Goal: Information Seeking & Learning: Learn about a topic

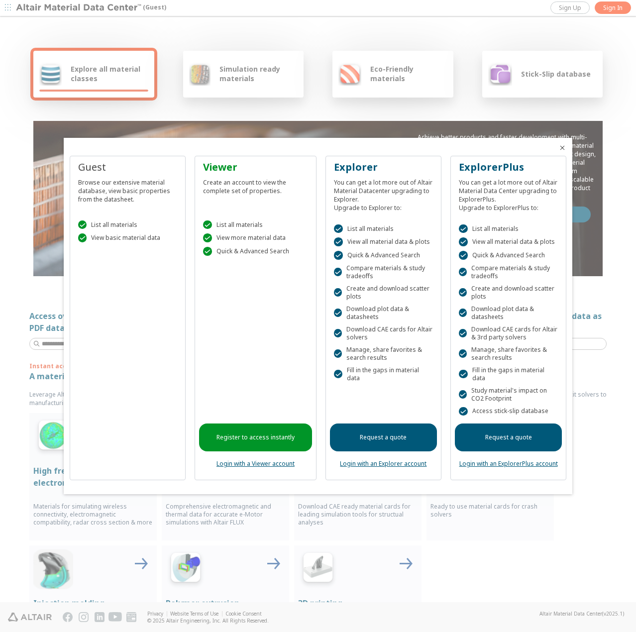
click at [565, 148] on icon "Close" at bounding box center [563, 148] width 8 height 8
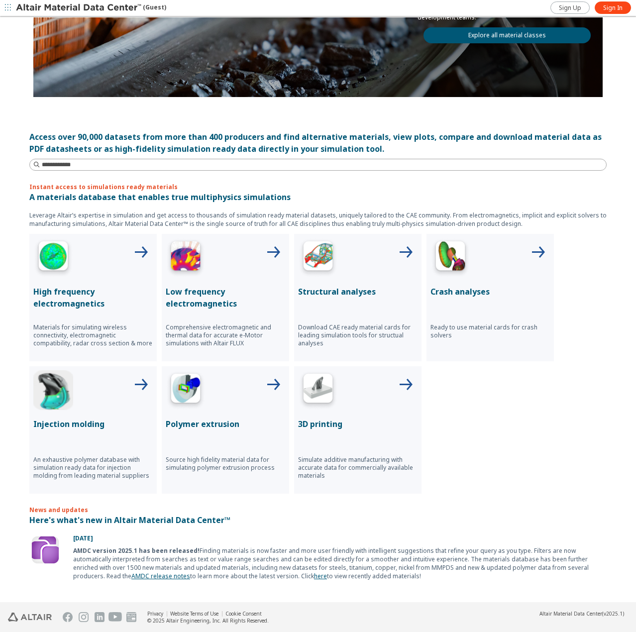
scroll to position [199, 0]
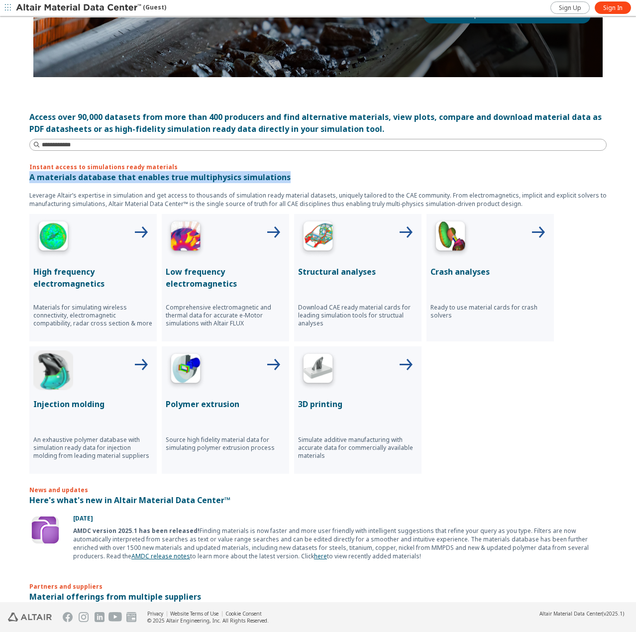
drag, startPoint x: 27, startPoint y: 175, endPoint x: 290, endPoint y: 180, distance: 263.5
click at [287, 180] on p "A materials database that enables true multiphysics simulations" at bounding box center [318, 177] width 578 height 12
click at [291, 180] on div "Instant access to simulations ready materials A materials database that enables…" at bounding box center [318, 318] width 578 height 311
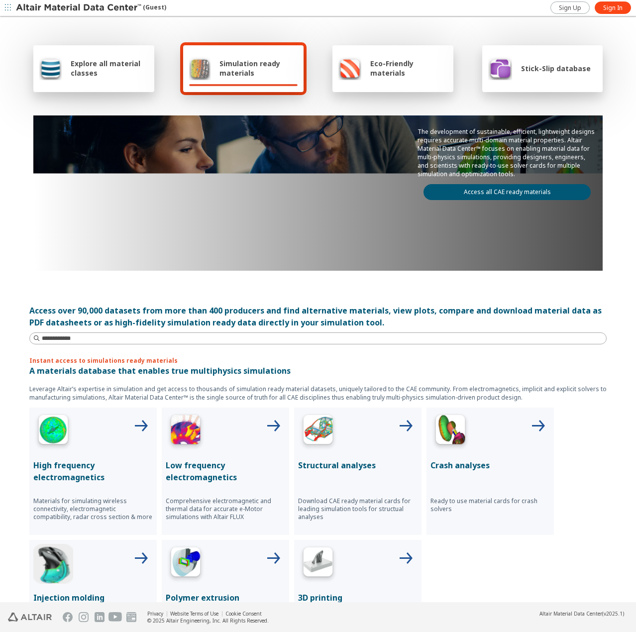
scroll to position [0, 0]
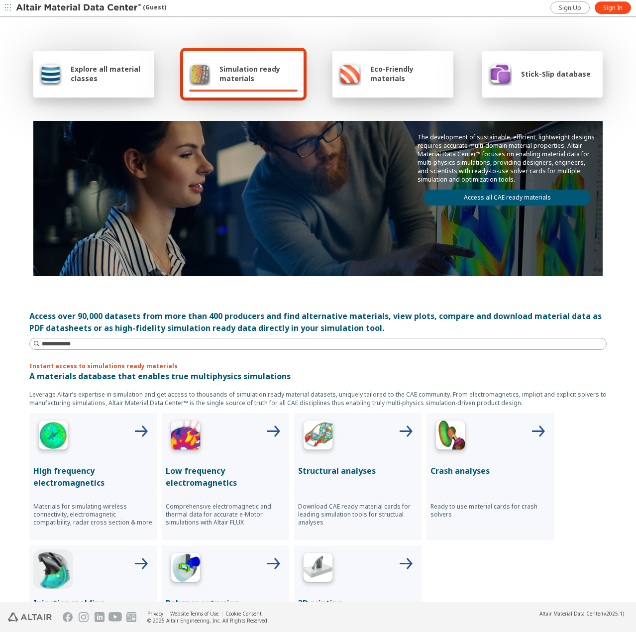
click at [502, 198] on link "Access all CAE ready materials" at bounding box center [507, 198] width 167 height 16
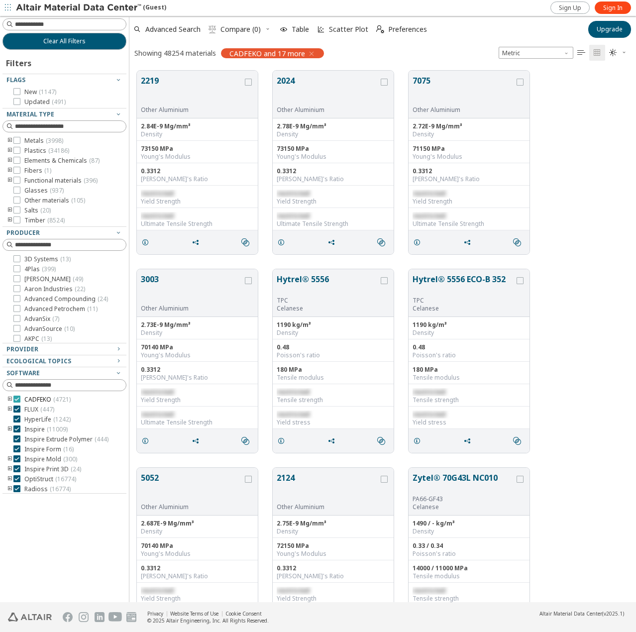
click at [16, 400] on icon at bounding box center [16, 399] width 7 height 7
click at [16, 406] on div at bounding box center [16, 409] width 7 height 7
click at [42, 398] on span "OptiStruct ( 16774 )" at bounding box center [50, 398] width 52 height 8
drag, startPoint x: 31, startPoint y: 400, endPoint x: 20, endPoint y: 399, distance: 11.1
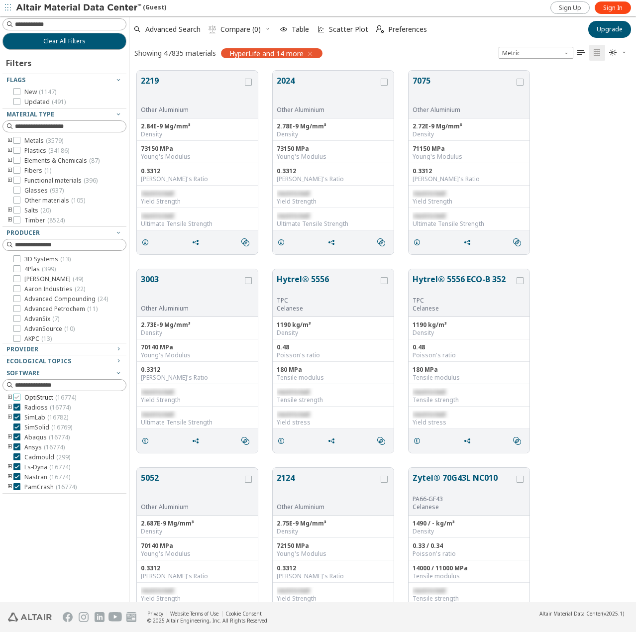
click at [20, 399] on label "OptiStruct ( 16774 )" at bounding box center [44, 398] width 63 height 8
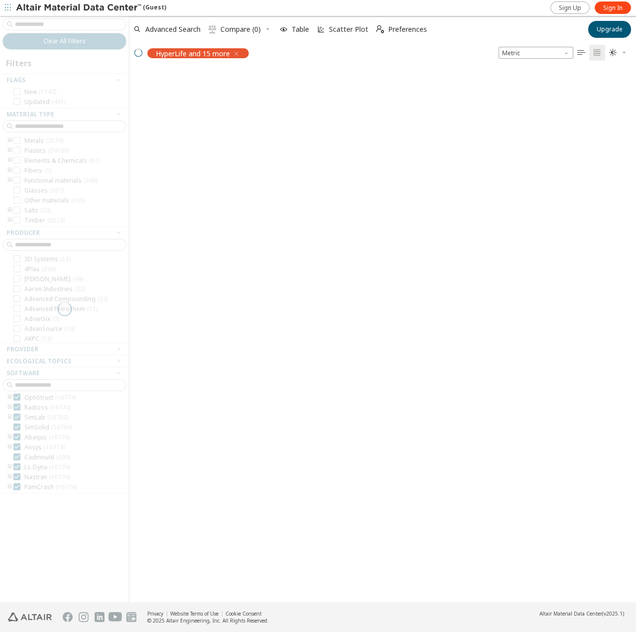
click at [18, 409] on div at bounding box center [64, 309] width 129 height 587
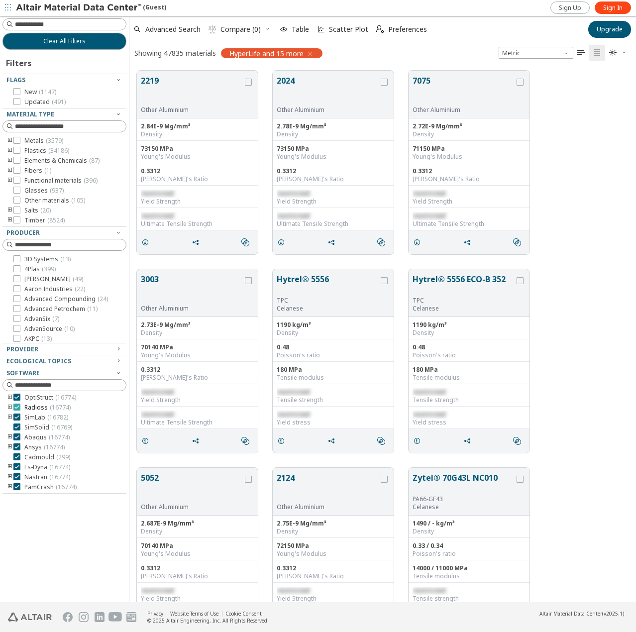
click at [16, 409] on icon at bounding box center [16, 407] width 7 height 7
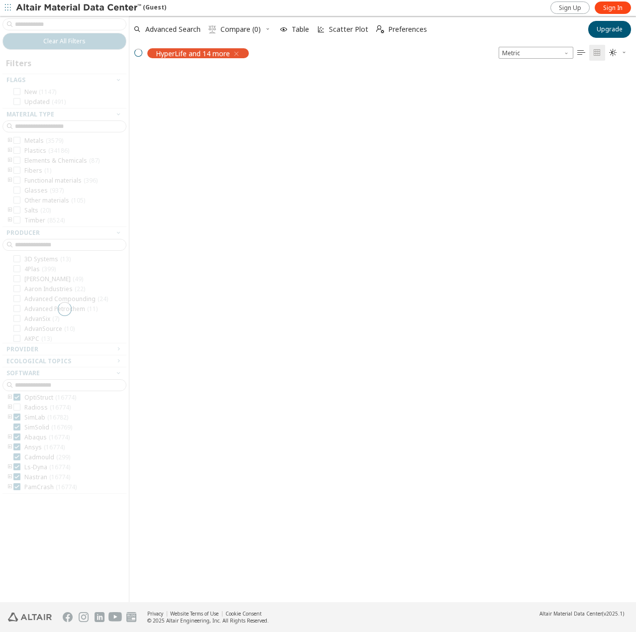
click at [16, 418] on div at bounding box center [64, 309] width 129 height 587
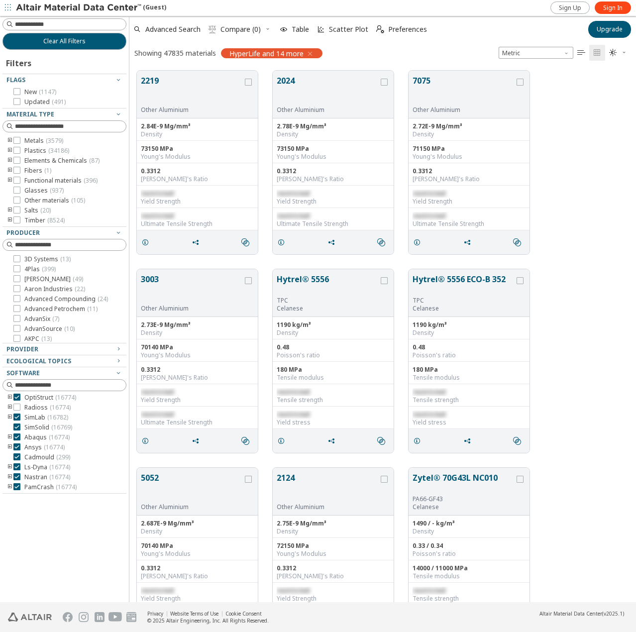
click at [310, 54] on icon "button" at bounding box center [310, 54] width 8 height 8
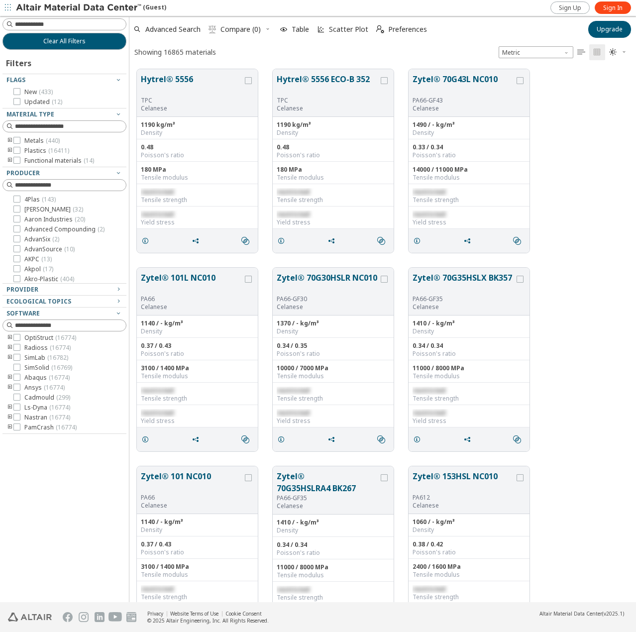
scroll to position [52, 0]
click at [125, 393] on div at bounding box center [126, 309] width 5 height 587
click at [19, 389] on icon at bounding box center [16, 389] width 7 height 7
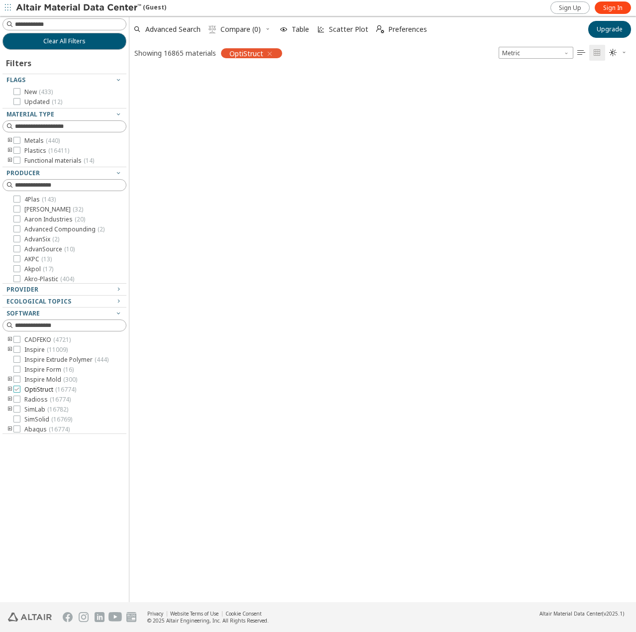
scroll to position [532, 500]
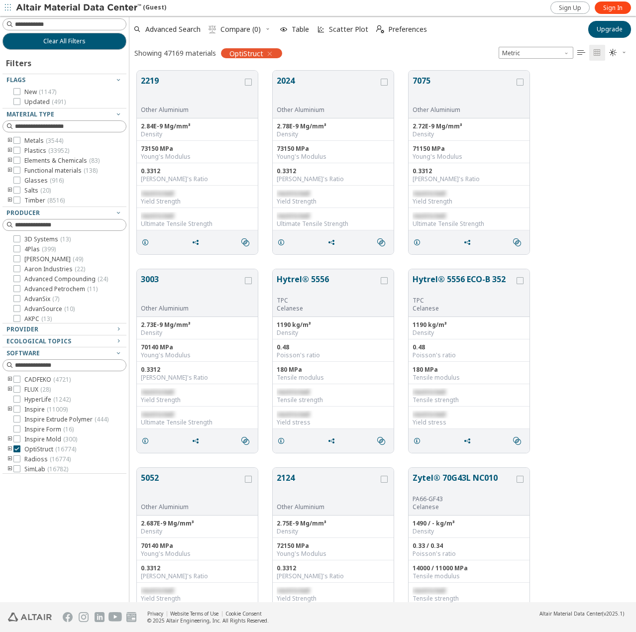
click at [9, 141] on icon "toogle group" at bounding box center [9, 141] width 7 height 8
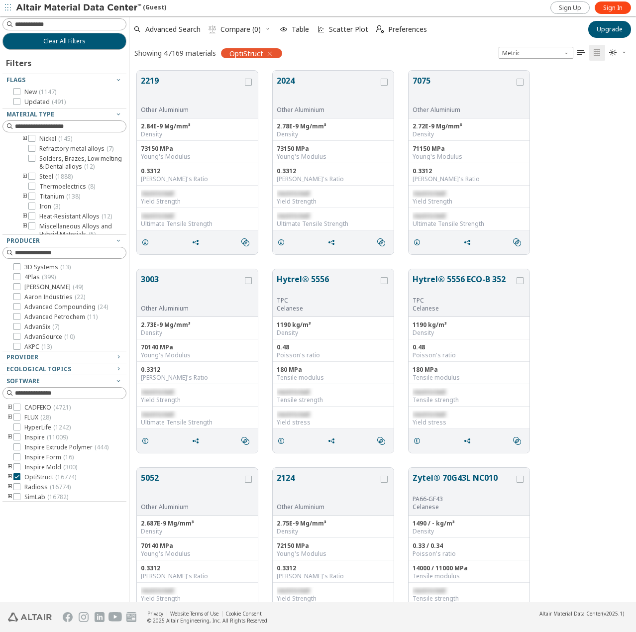
scroll to position [149, 0]
click at [25, 149] on icon "toogle group" at bounding box center [24, 145] width 7 height 8
click at [75, 163] on span "Other steel ( 346 )" at bounding box center [78, 159] width 48 height 8
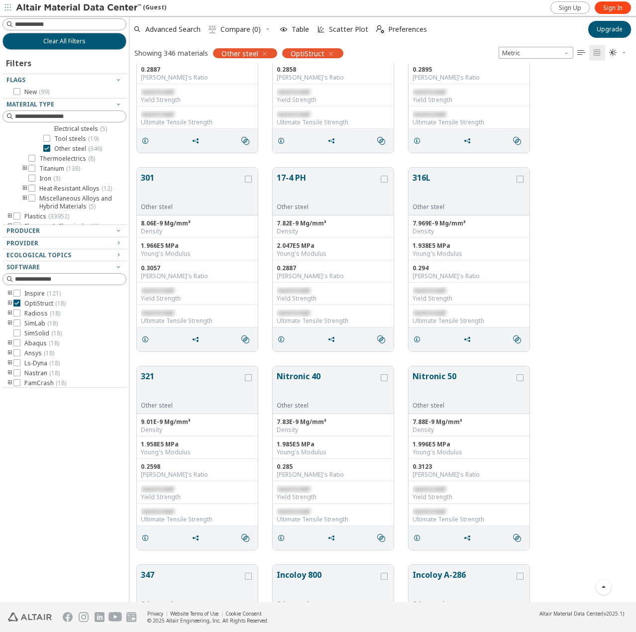
scroll to position [100, 0]
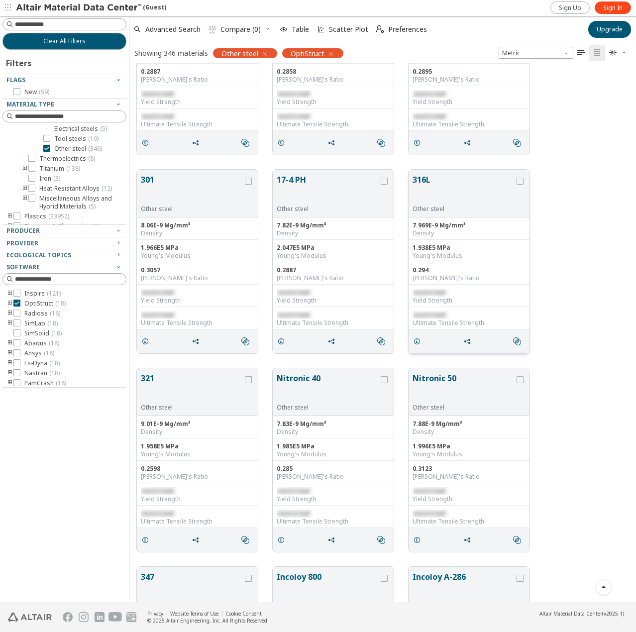
click at [478, 188] on button "316L" at bounding box center [464, 189] width 102 height 31
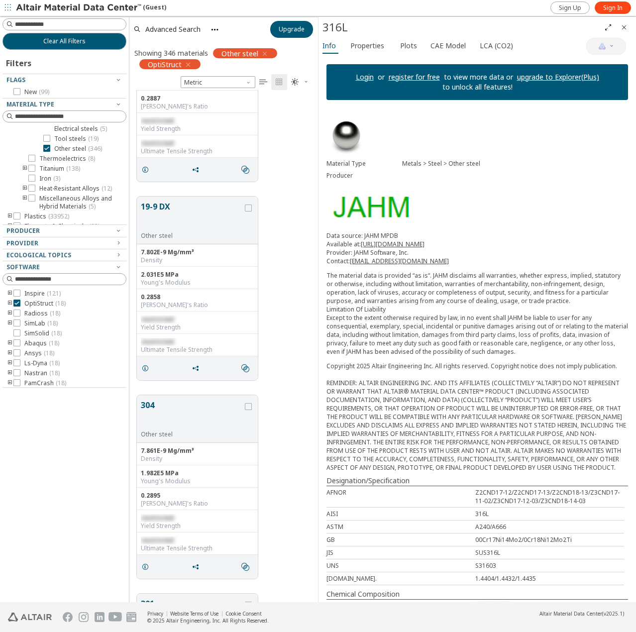
click at [480, 205] on div "Material Type Metals > Steel > Other steel Producer Data source: JAHM MPDB Avai…" at bounding box center [478, 403] width 318 height 591
click at [605, 5] on span "Sign In" at bounding box center [613, 8] width 19 height 8
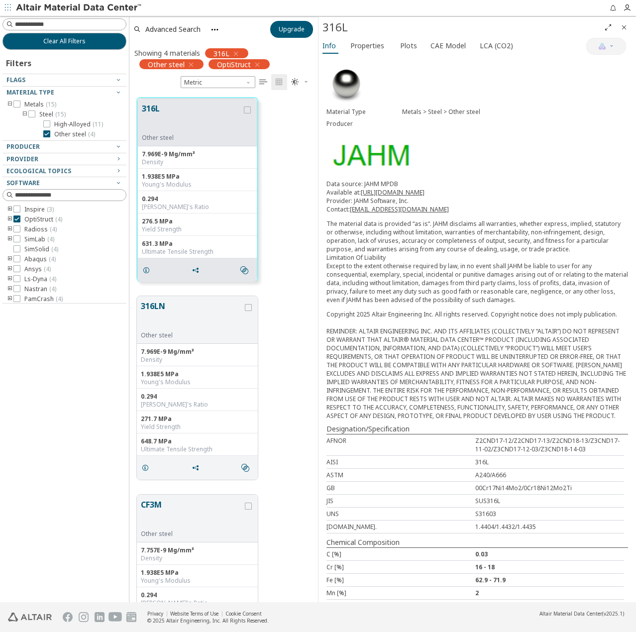
click at [364, 37] on div "316L" at bounding box center [478, 27] width 318 height 21
click at [363, 39] on span "Properties" at bounding box center [368, 46] width 34 height 16
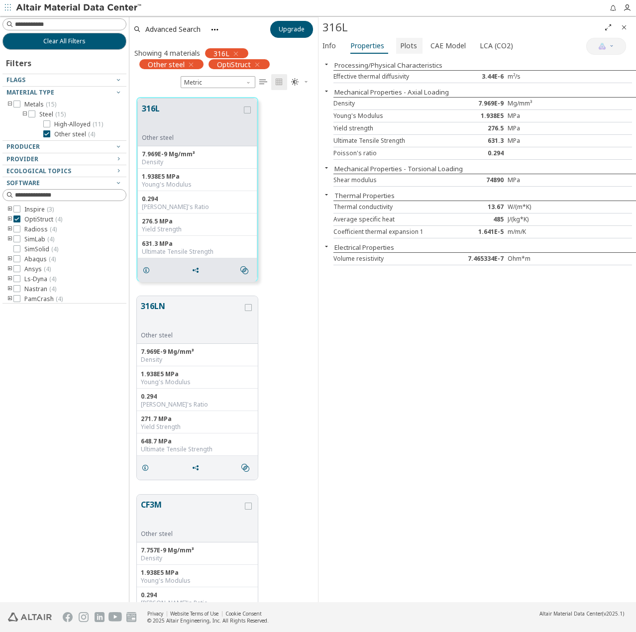
click at [400, 49] on span "Plots" at bounding box center [408, 46] width 17 height 16
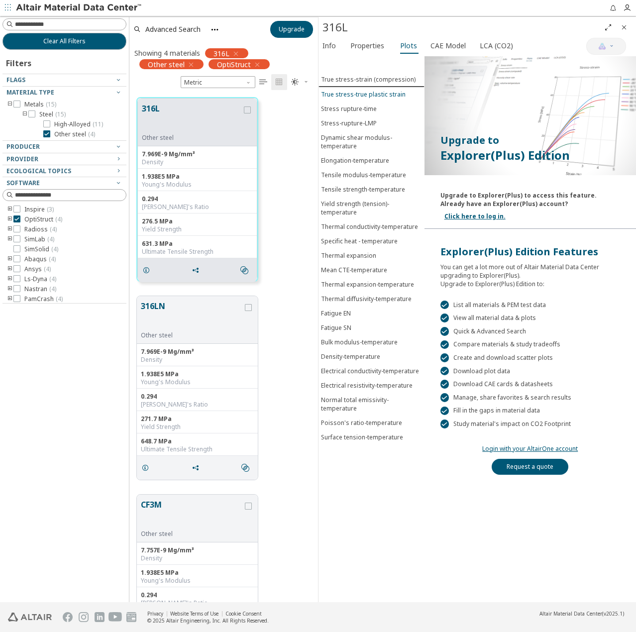
click at [367, 95] on div "True stress-true plastic strain" at bounding box center [363, 94] width 85 height 8
click at [344, 81] on div "True stress-strain (compression)" at bounding box center [368, 79] width 95 height 8
click at [344, 101] on button "True stress-true plastic strain" at bounding box center [372, 94] width 106 height 14
click at [345, 119] on button "Stress-rupture-LMP" at bounding box center [372, 123] width 106 height 14
click at [344, 107] on div "Stress rupture-time" at bounding box center [349, 108] width 56 height 8
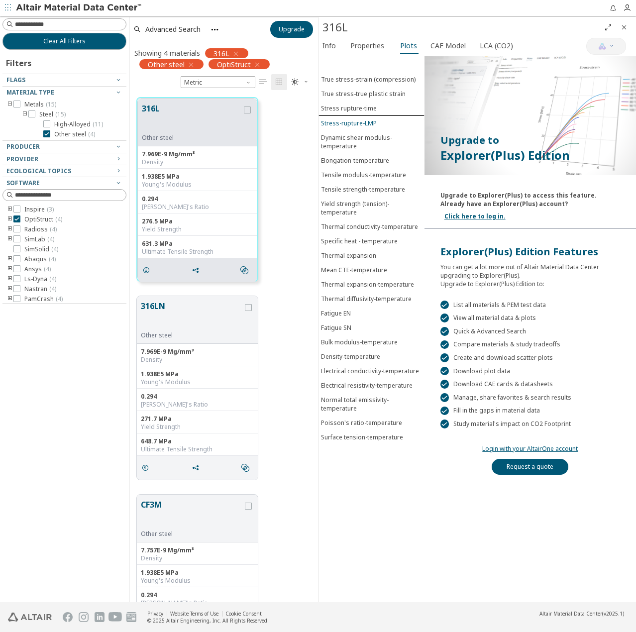
click at [344, 125] on div "Stress-rupture-LMP" at bounding box center [349, 123] width 56 height 8
click at [345, 144] on div "Dynamic shear modulus-temperature" at bounding box center [371, 141] width 101 height 17
click at [356, 162] on div "Elongation-temperature" at bounding box center [355, 160] width 68 height 8
click at [356, 177] on div "Tensile modulus-temperature" at bounding box center [363, 175] width 85 height 8
click at [356, 188] on div "Tensile strength-temperature" at bounding box center [363, 189] width 84 height 8
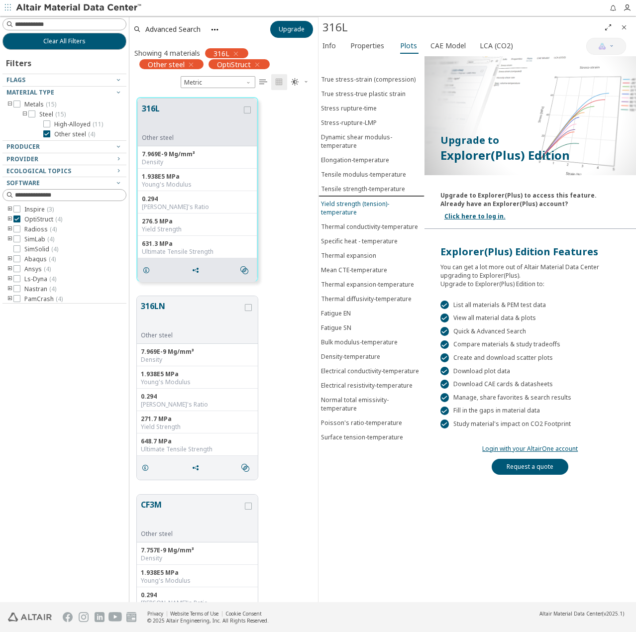
click at [358, 208] on div "Yield strength (tension)-temperature" at bounding box center [371, 208] width 101 height 17
click at [356, 230] on div "Thermal conductivity-temperature" at bounding box center [369, 227] width 97 height 8
click at [357, 244] on div "Specific heat - temperature" at bounding box center [359, 241] width 77 height 8
click at [359, 258] on div "Thermal expansion" at bounding box center [348, 256] width 55 height 8
click at [368, 43] on span "Properties" at bounding box center [368, 46] width 34 height 16
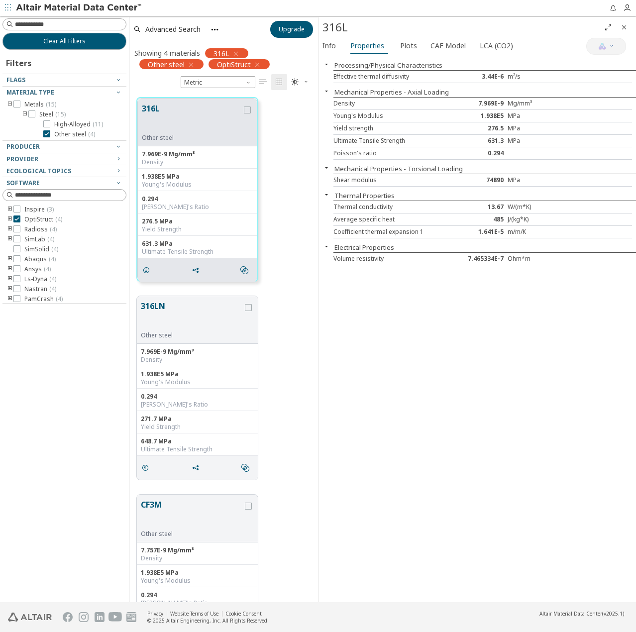
click at [510, 313] on div "Processing/Physical Characteristics Effective thermal diffusivity 3.44E-6 m²/s …" at bounding box center [478, 329] width 318 height 546
drag, startPoint x: 488, startPoint y: 207, endPoint x: 511, endPoint y: 203, distance: 23.3
click at [508, 202] on div "Thermal conductivity 13.67 W/(m*K)" at bounding box center [483, 207] width 299 height 12
click at [526, 225] on div "Average specific heat 485 J/(kg*K)" at bounding box center [483, 220] width 299 height 12
drag, startPoint x: 479, startPoint y: 231, endPoint x: 547, endPoint y: 225, distance: 68.5
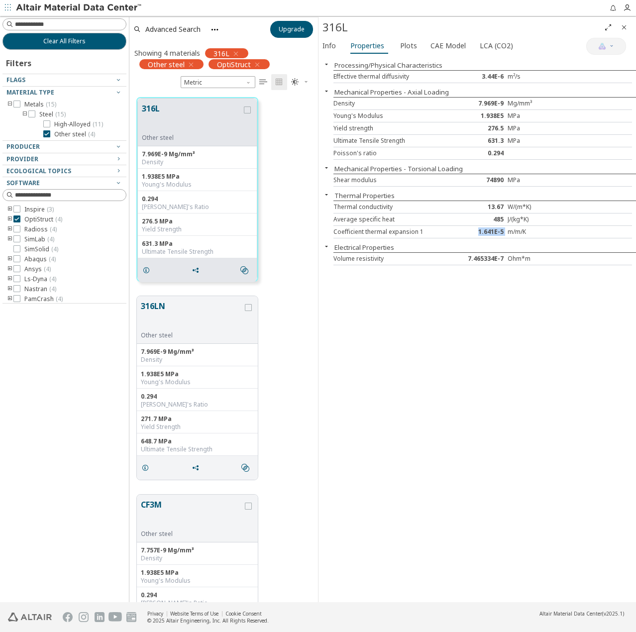
click at [513, 230] on div "Coefficient thermal expansion 1 1.641E-5 m/m/K" at bounding box center [483, 232] width 299 height 12
click at [552, 225] on div "Average specific heat 485 J/(kg*K)" at bounding box center [483, 220] width 299 height 12
drag, startPoint x: 487, startPoint y: 181, endPoint x: 504, endPoint y: 179, distance: 17.5
click at [504, 180] on div "74890" at bounding box center [483, 180] width 50 height 8
click at [500, 153] on div "0.294" at bounding box center [483, 153] width 50 height 8
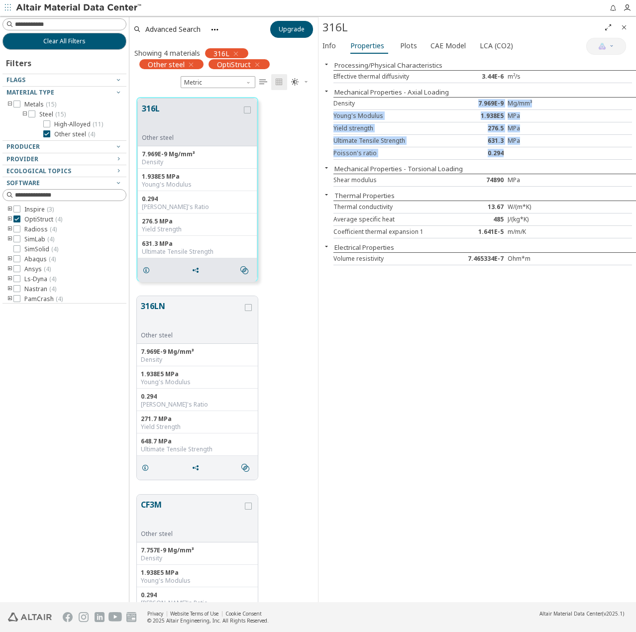
drag, startPoint x: 504, startPoint y: 153, endPoint x: 475, endPoint y: 103, distance: 58.3
click at [475, 103] on div "Density 7.969E-9 Mg/mm³ Young's Modulus 1.938E5 MPa Yield strength 276.5 MPa Ul…" at bounding box center [485, 128] width 303 height 63
click at [532, 130] on div "MPa" at bounding box center [533, 129] width 50 height 8
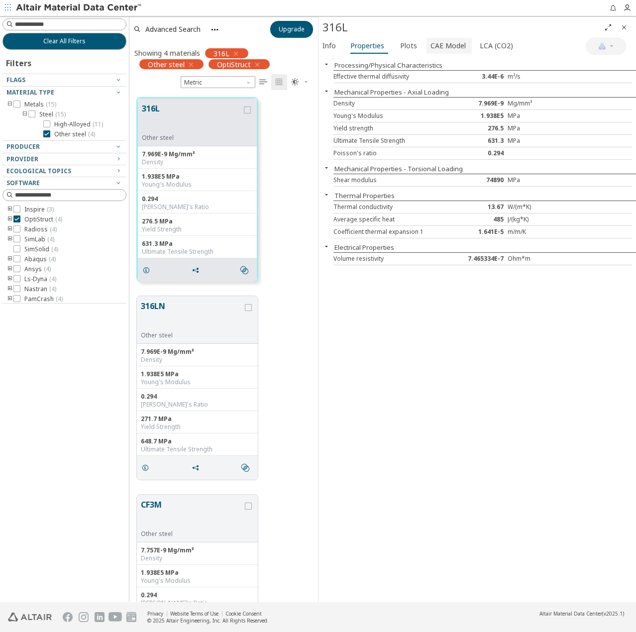
click at [442, 48] on span "CAE Model" at bounding box center [448, 46] width 35 height 16
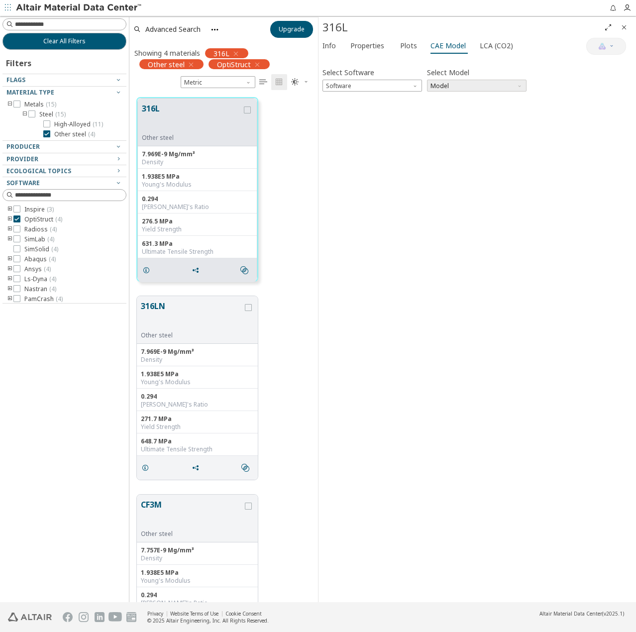
click at [435, 80] on span "Model" at bounding box center [477, 86] width 100 height 12
click at [435, 83] on span "Model" at bounding box center [477, 86] width 100 height 12
click at [421, 86] on span "Software" at bounding box center [373, 86] width 100 height 12
click at [368, 112] on span "OptiStruct" at bounding box center [373, 110] width 92 height 7
click at [442, 85] on span "Model" at bounding box center [477, 86] width 100 height 12
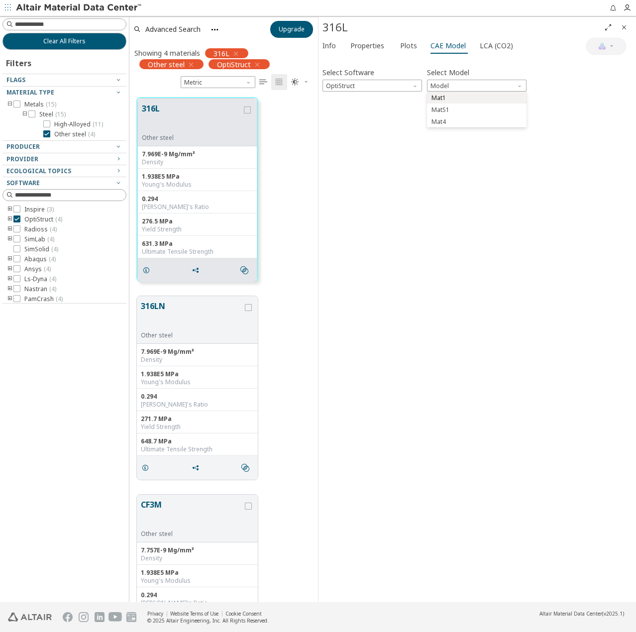
click at [470, 97] on span "Mat1" at bounding box center [477, 98] width 92 height 7
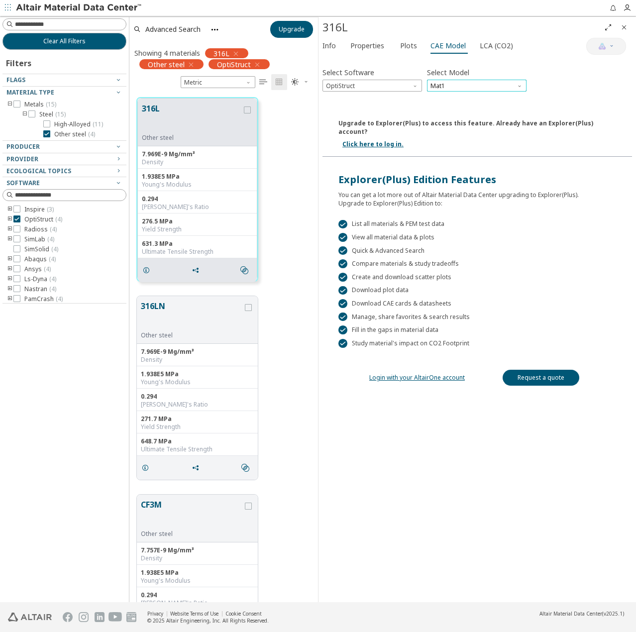
click at [470, 87] on span "Mat1" at bounding box center [477, 86] width 100 height 12
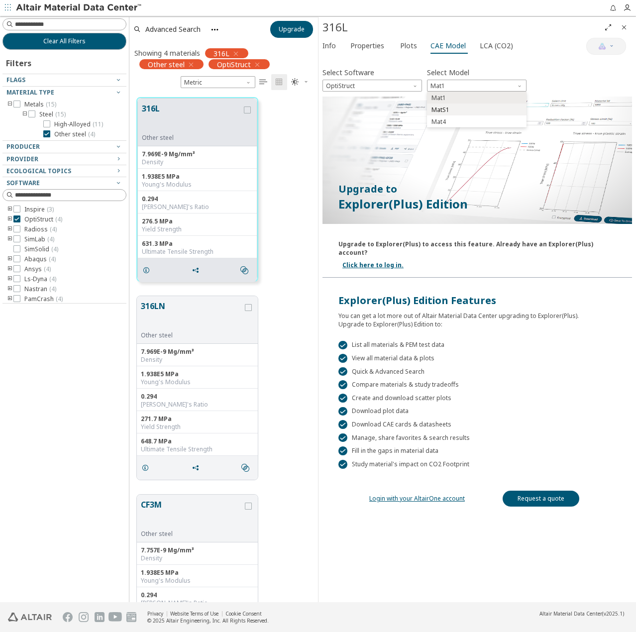
click at [454, 109] on span "MatS1" at bounding box center [477, 110] width 92 height 7
click at [461, 87] on span "MatS1" at bounding box center [477, 86] width 100 height 12
click at [458, 121] on span "Mat4" at bounding box center [477, 122] width 92 height 7
click at [401, 86] on span "OptiStruct" at bounding box center [373, 86] width 100 height 12
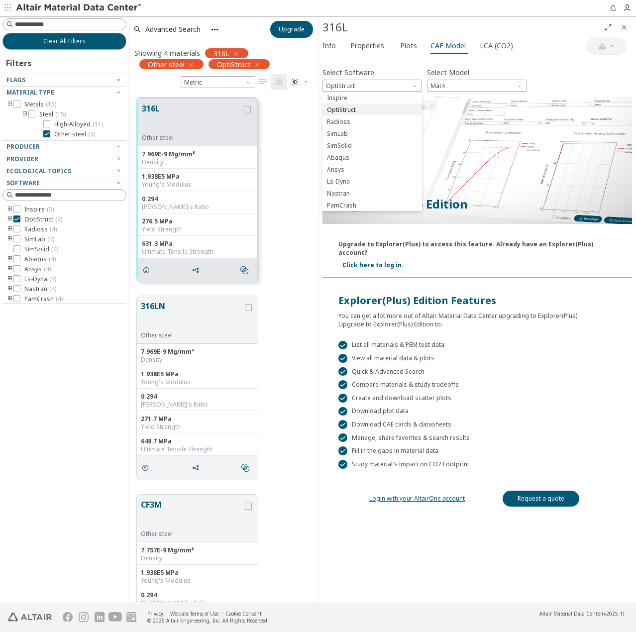
click at [358, 108] on span "OptiStruct" at bounding box center [373, 110] width 92 height 7
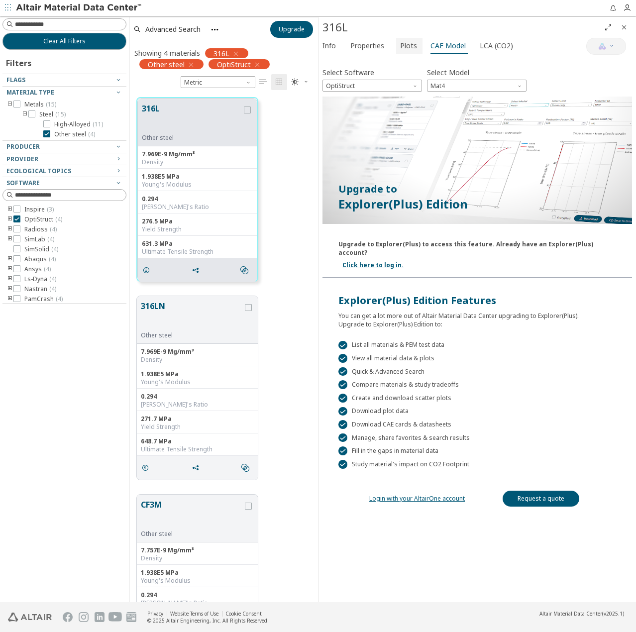
click at [404, 45] on span "Plots" at bounding box center [408, 46] width 17 height 16
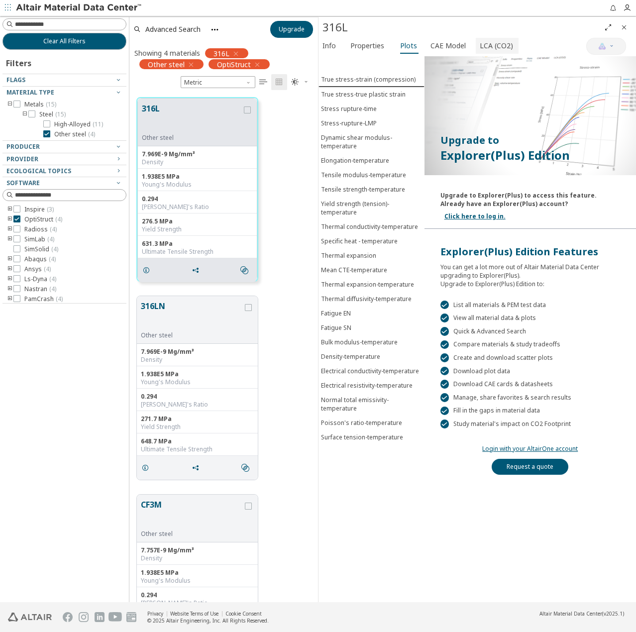
click at [487, 44] on span "LCA (CO2)" at bounding box center [496, 46] width 33 height 16
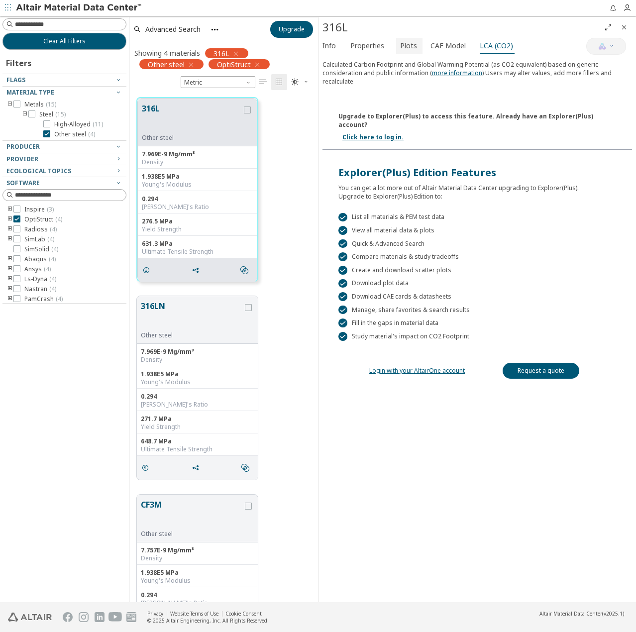
click at [400, 45] on span "Plots" at bounding box center [408, 46] width 17 height 16
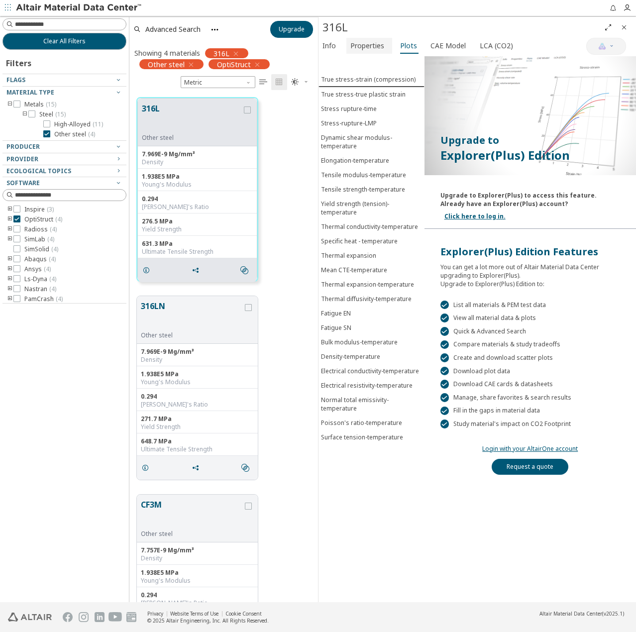
click at [368, 46] on span "Properties" at bounding box center [368, 46] width 34 height 16
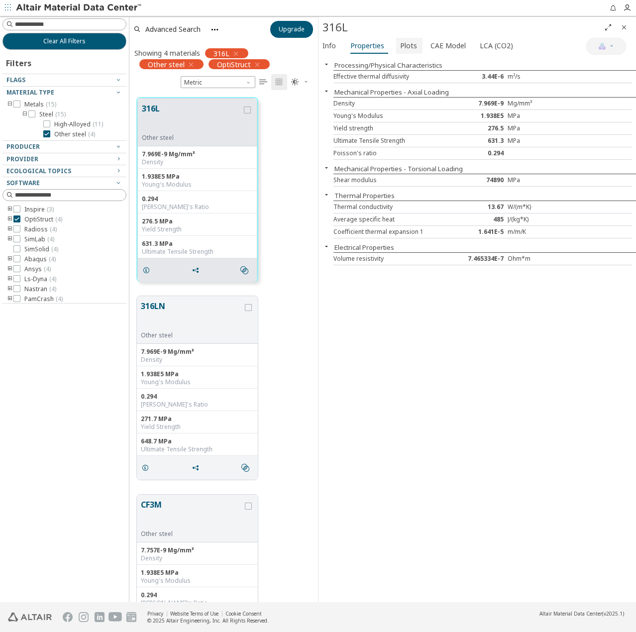
click at [417, 45] on button "Plots" at bounding box center [409, 46] width 26 height 16
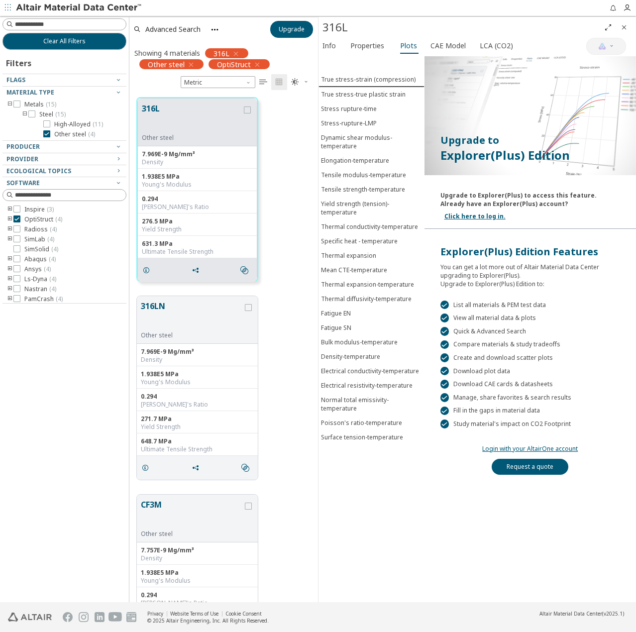
drag, startPoint x: 454, startPoint y: 311, endPoint x: 558, endPoint y: 315, distance: 103.6
click at [558, 310] on div " List all materials & PEM test data" at bounding box center [531, 305] width 180 height 9
